Goal: Find contact information: Find contact information

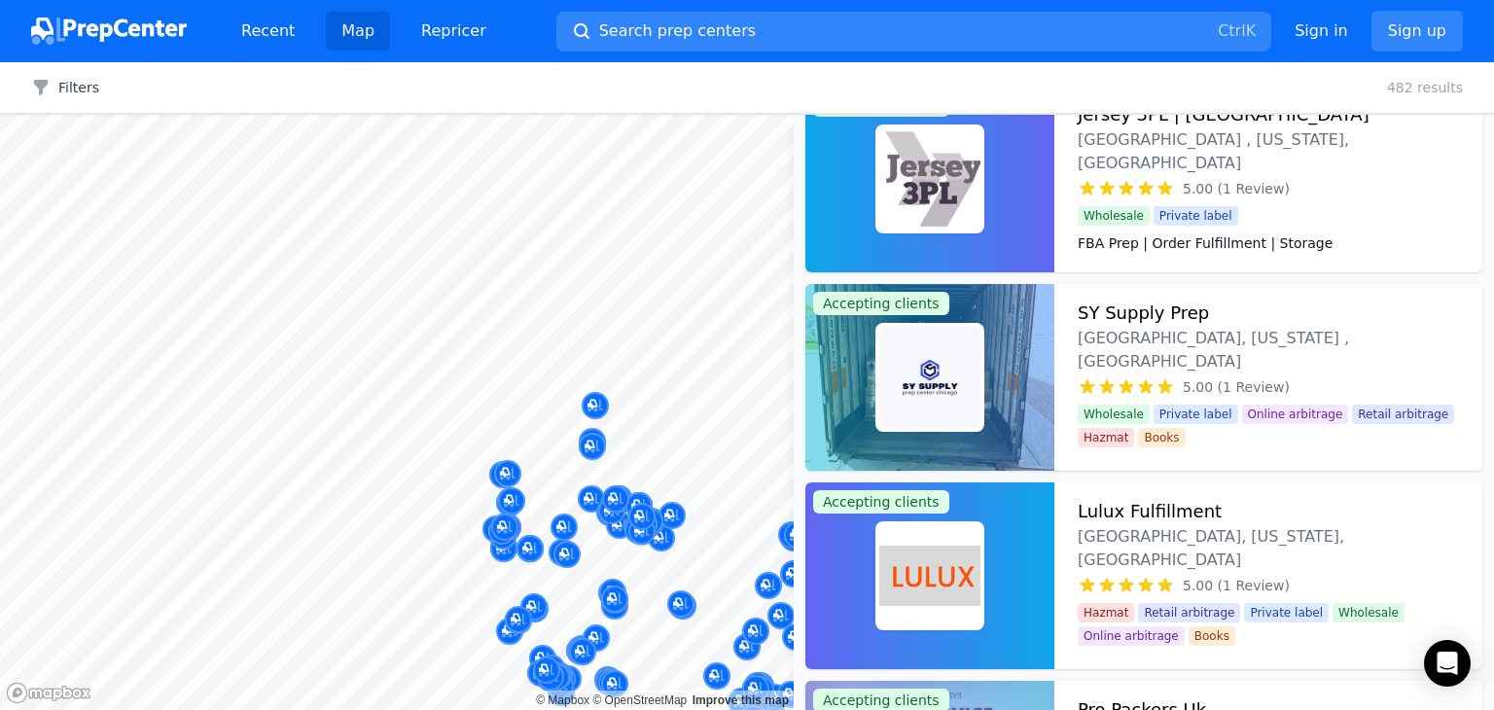
scroll to position [50137, 0]
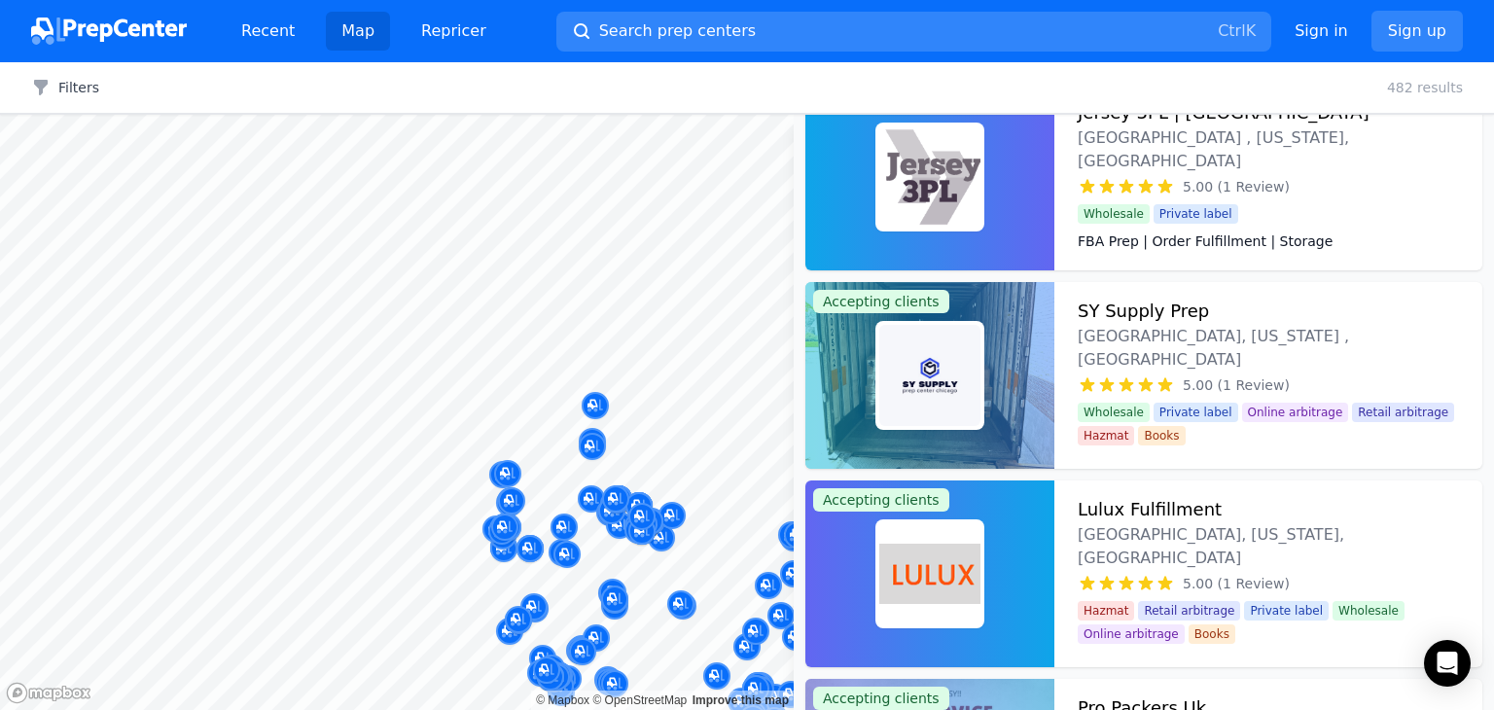
click at [1014, 433] on div at bounding box center [930, 375] width 249 height 187
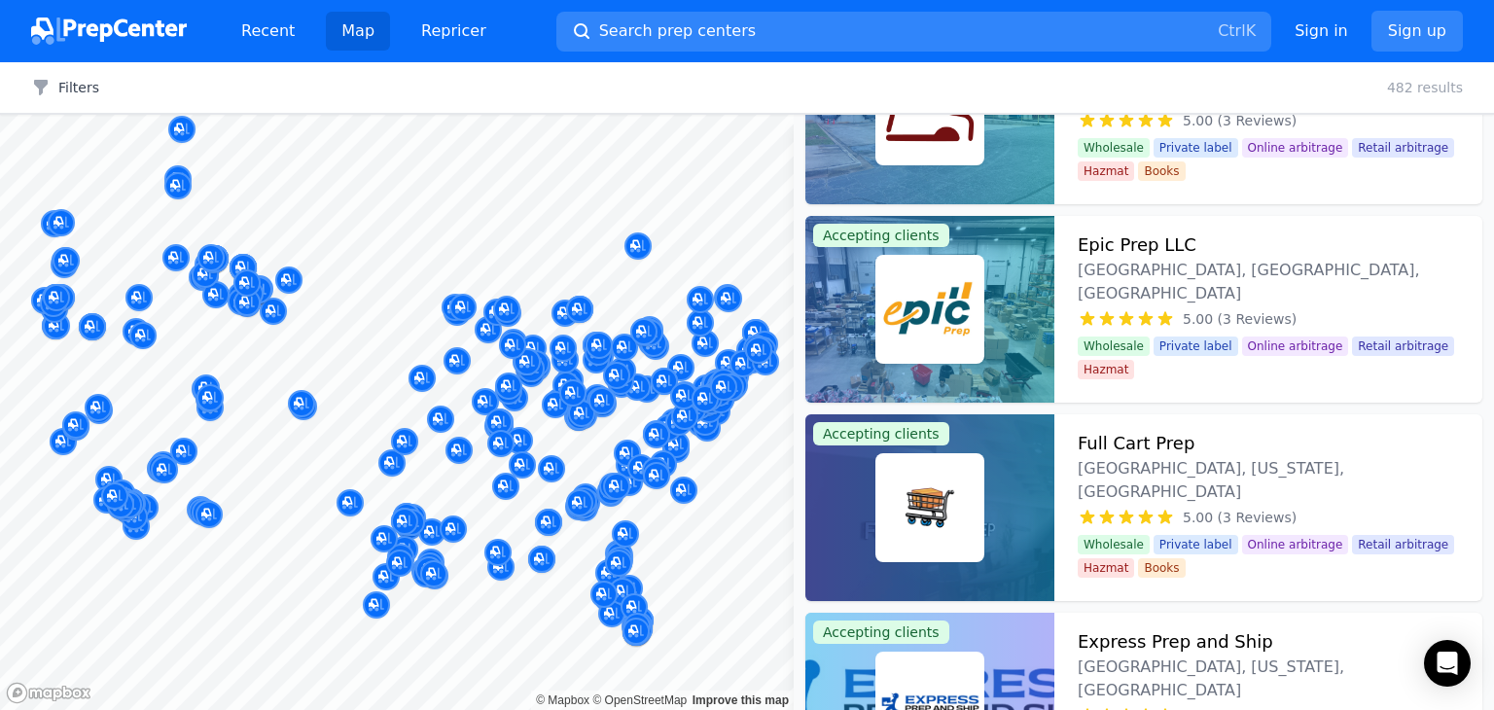
scroll to position [17571, 0]
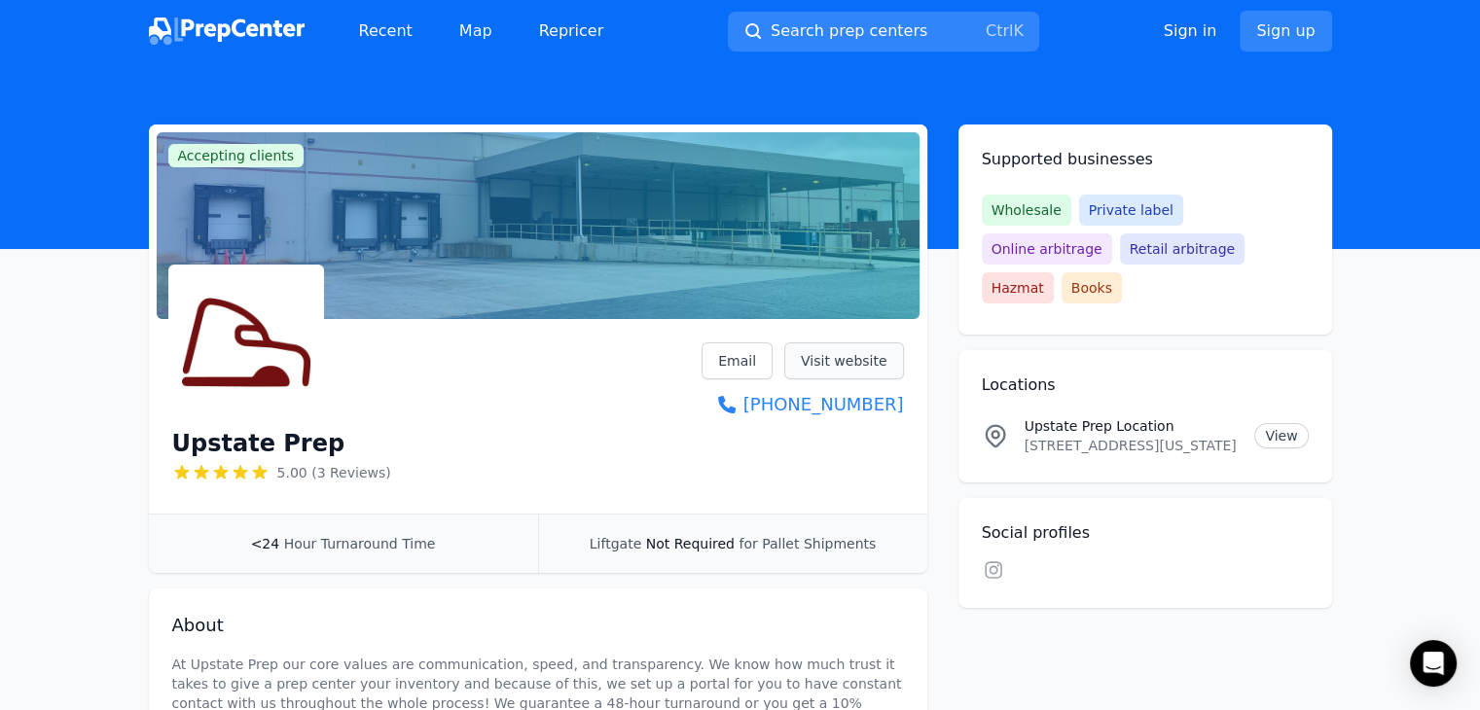
click at [833, 353] on link "Visit website" at bounding box center [844, 360] width 120 height 37
click at [269, 439] on h1 "Upstate Prep" at bounding box center [258, 443] width 173 height 31
copy div "Upstate Prep"
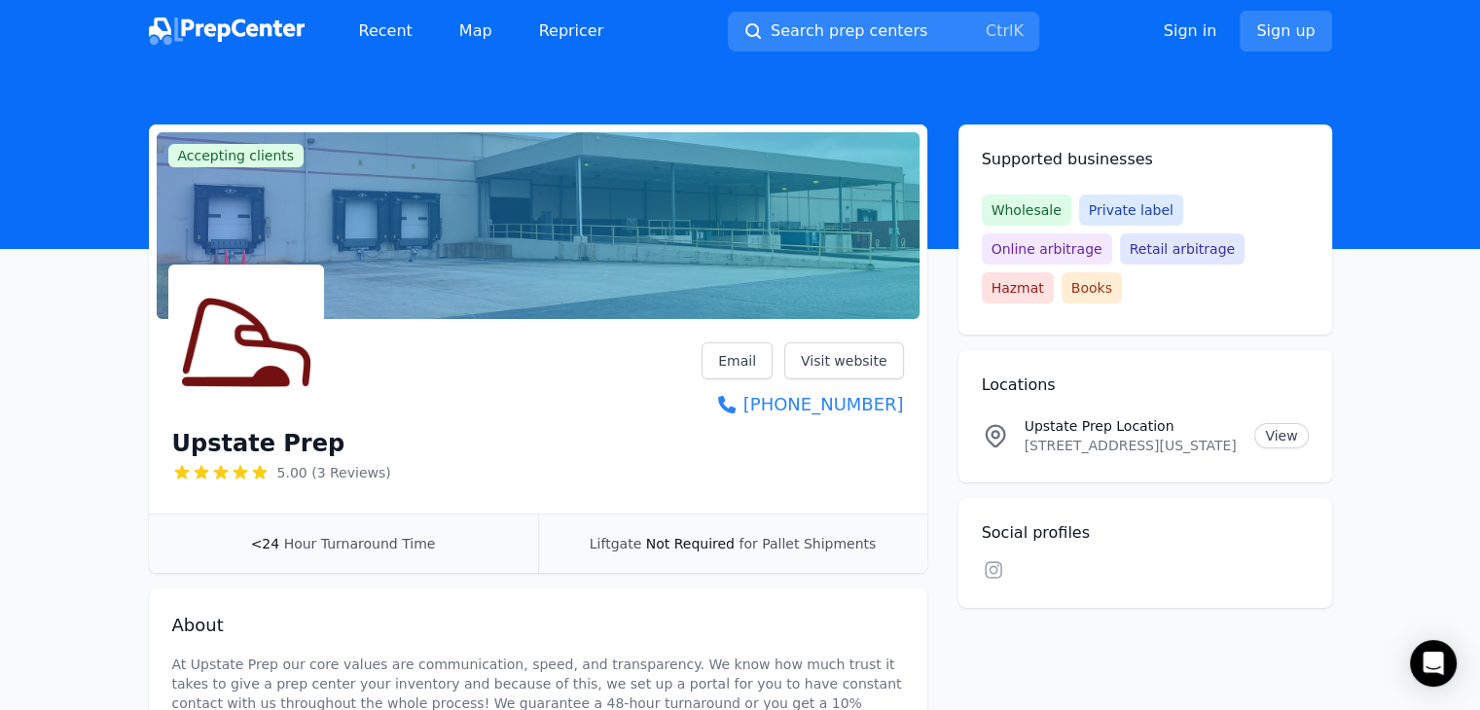
click at [1059, 436] on p "107 Southchase Blvd, Ste A, FOUNTAIN INN, South Carolina, 29644, US" at bounding box center [1131, 445] width 215 height 19
copy p "107 Southchase Blvd, Ste A, FOUNTAIN INN, South Carolina, 29644, US"
click at [752, 362] on link "Email" at bounding box center [736, 360] width 71 height 37
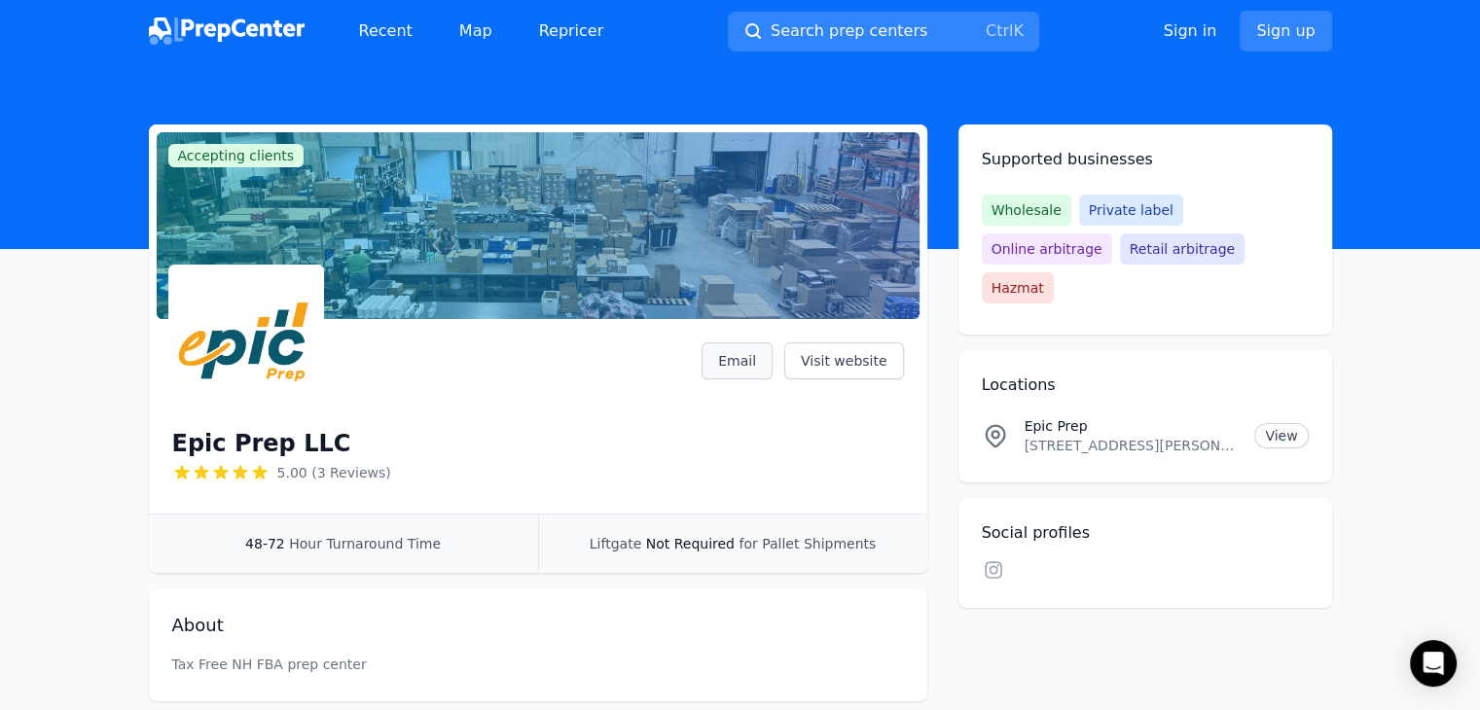
click at [759, 357] on link "Email" at bounding box center [736, 360] width 71 height 37
